Goal: Use online tool/utility: Utilize a website feature to perform a specific function

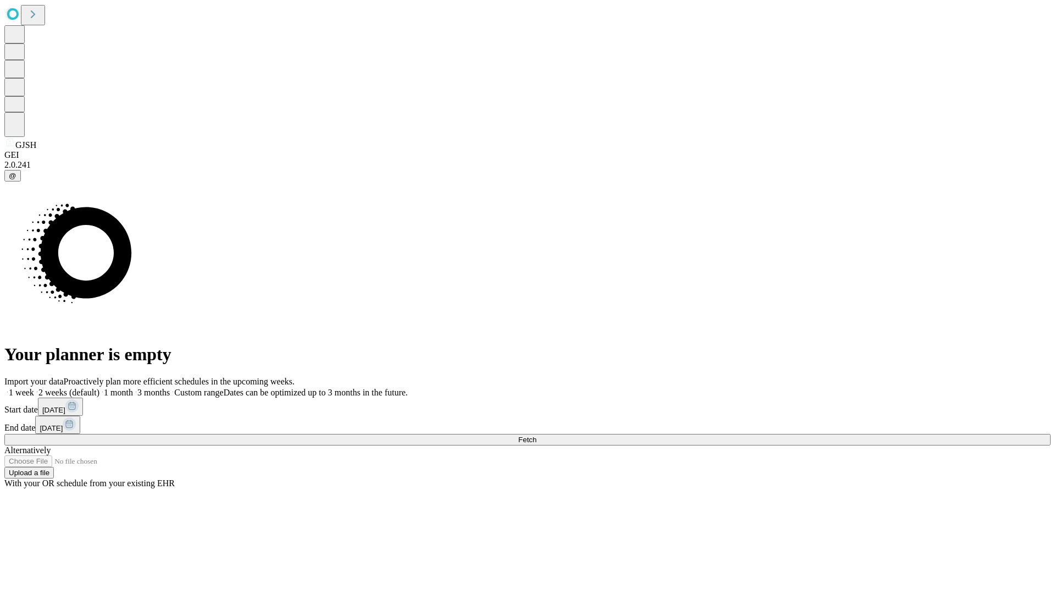
click at [536, 435] on span "Fetch" at bounding box center [527, 439] width 18 height 8
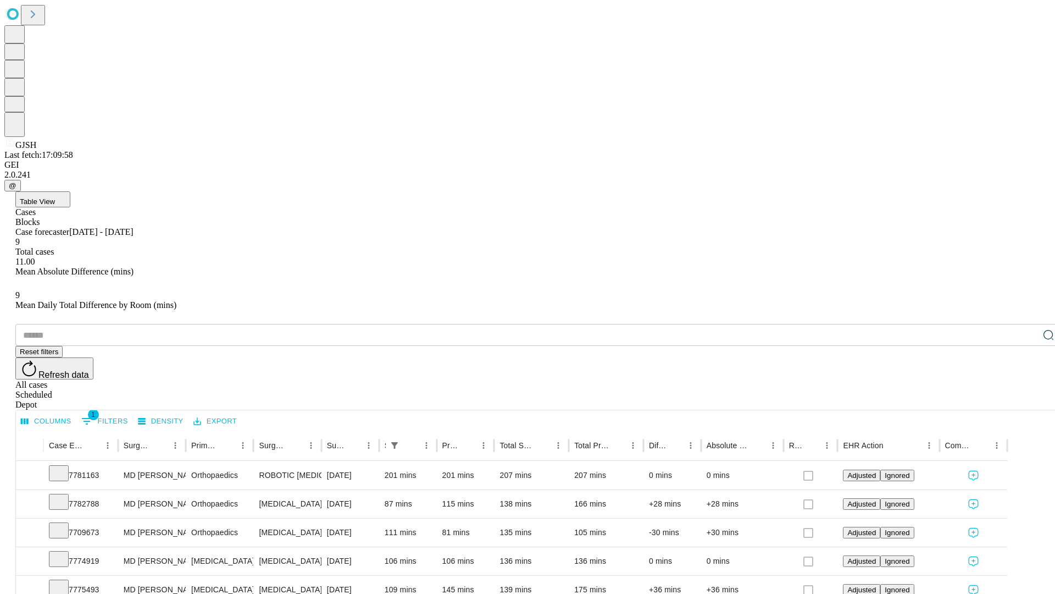
click at [55, 197] on span "Table View" at bounding box center [37, 201] width 35 height 8
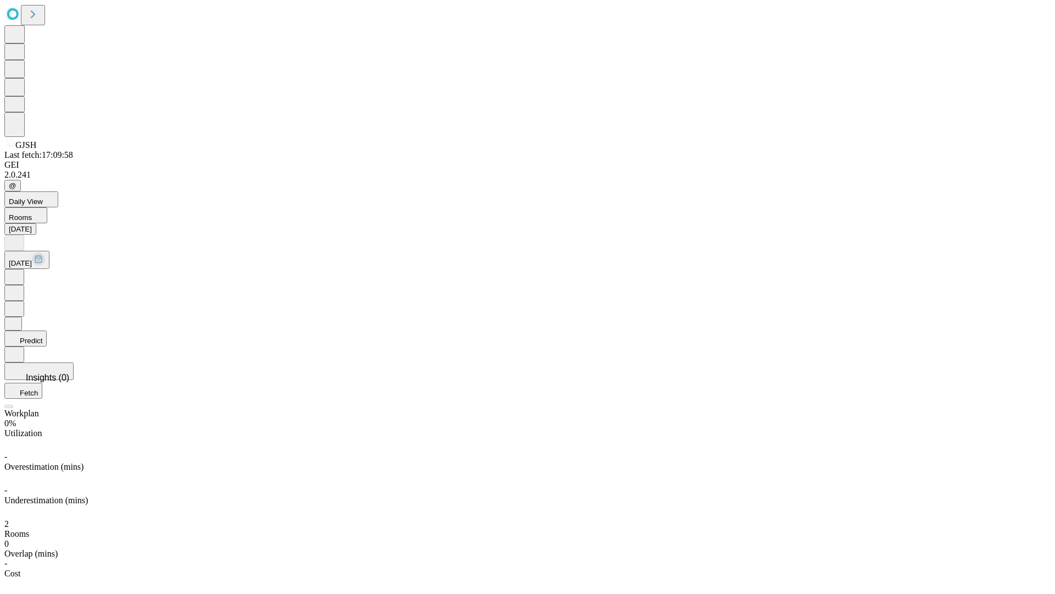
click at [47, 330] on button "Predict" at bounding box center [25, 338] width 42 height 16
